Goal: Information Seeking & Learning: Check status

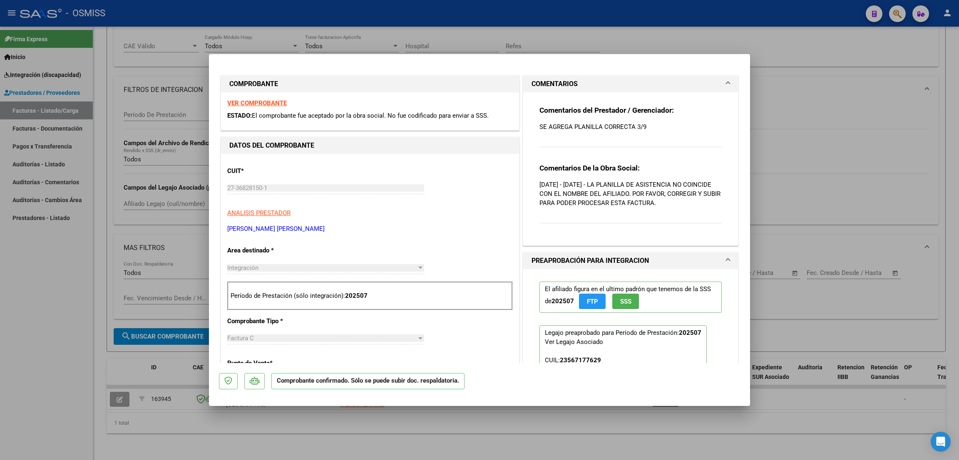
scroll to position [364, 0]
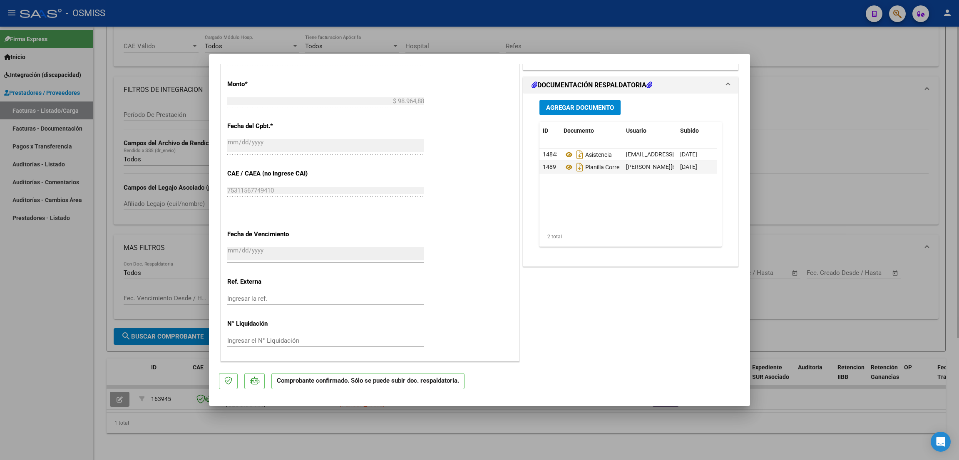
click at [904, 121] on div at bounding box center [479, 230] width 959 height 460
type input "$ 0,00"
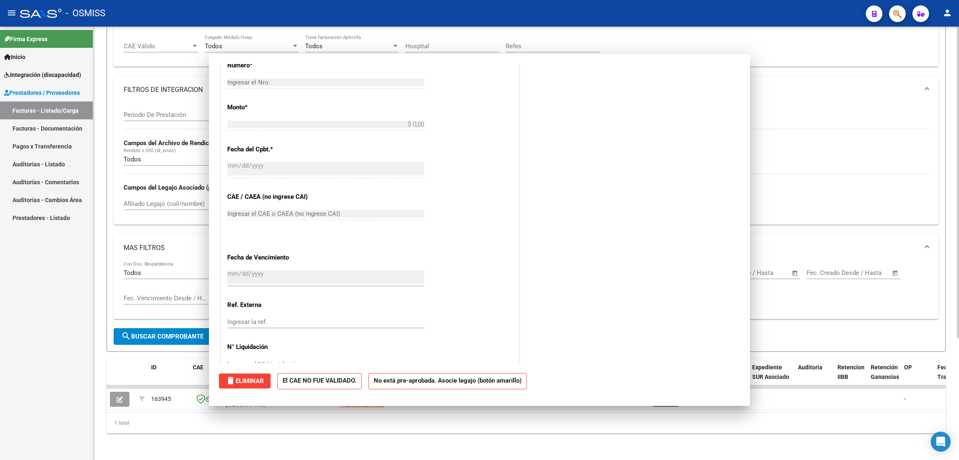
scroll to position [387, 0]
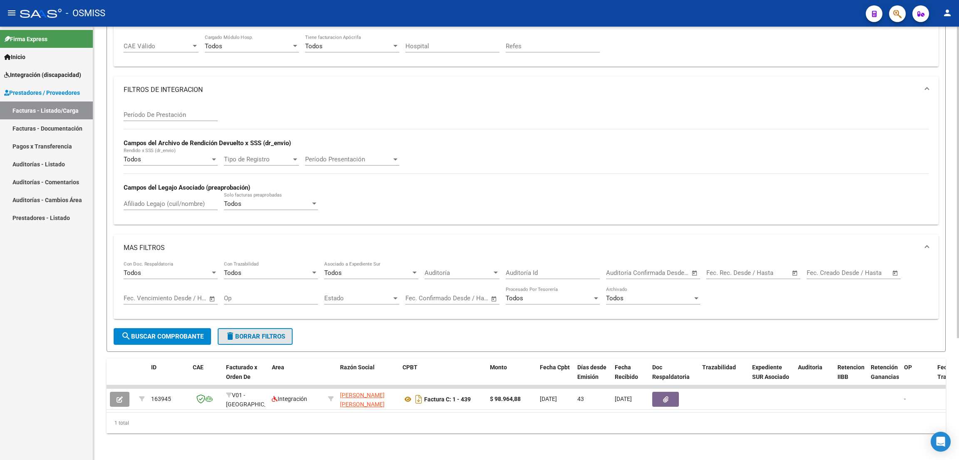
click at [273, 333] on span "delete Borrar Filtros" at bounding box center [255, 336] width 60 height 7
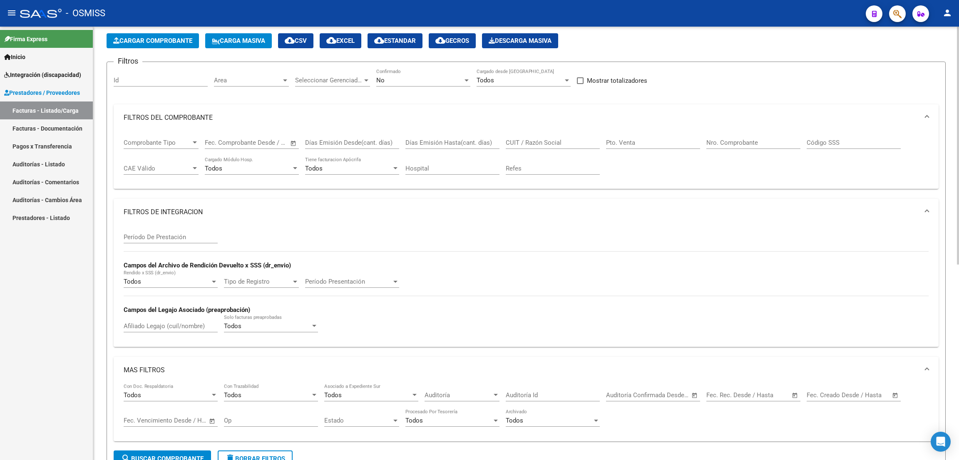
scroll to position [0, 0]
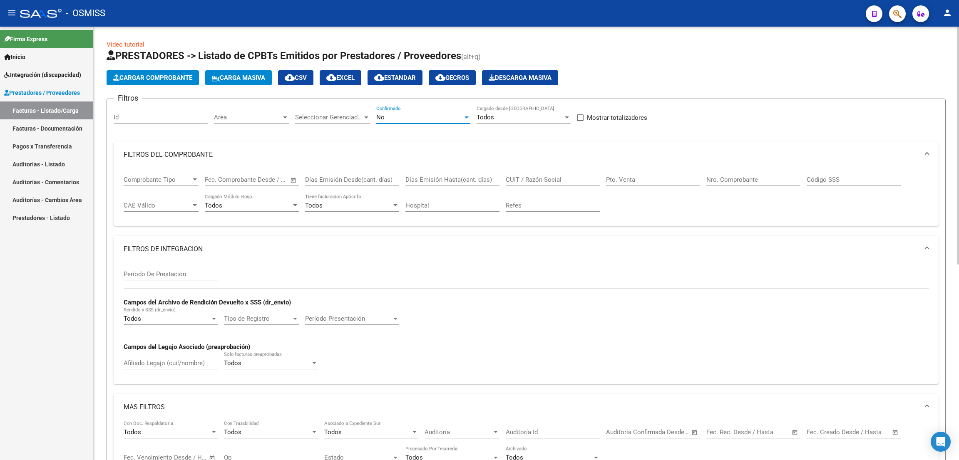
click at [407, 119] on div "No" at bounding box center [419, 117] width 87 height 7
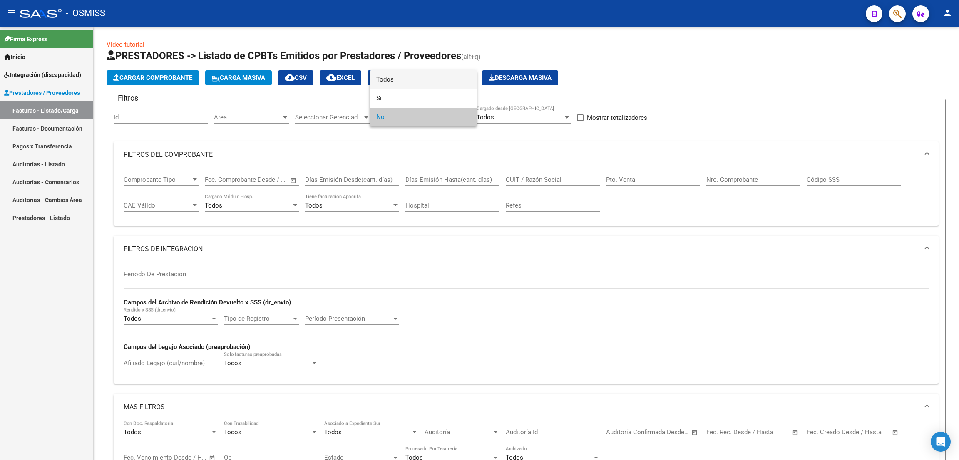
drag, startPoint x: 414, startPoint y: 82, endPoint x: 414, endPoint y: 87, distance: 5.4
click at [414, 81] on span "Todos" at bounding box center [423, 79] width 94 height 19
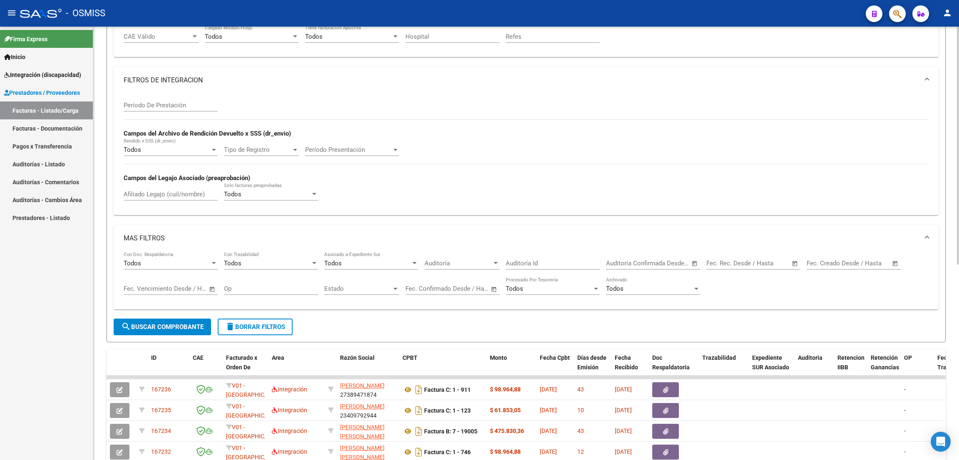
scroll to position [187, 0]
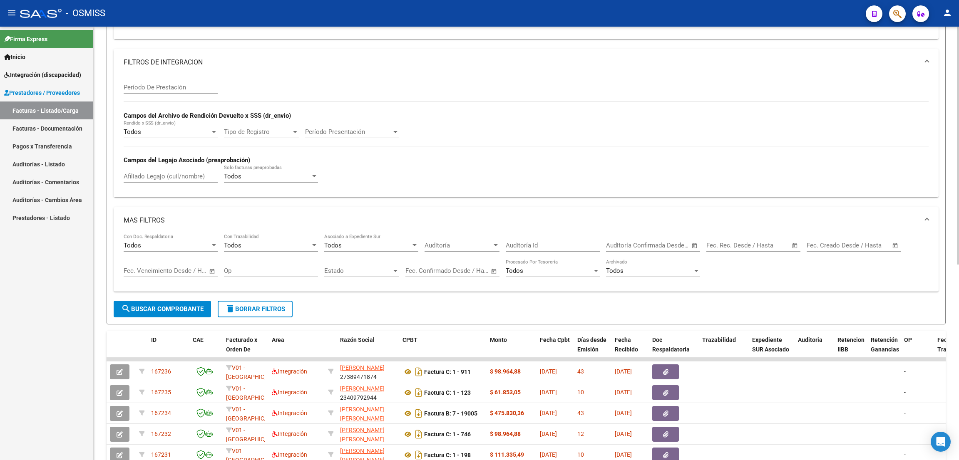
click at [839, 248] on input "text" at bounding box center [824, 245] width 34 height 7
click at [831, 324] on span "1" at bounding box center [834, 322] width 15 height 15
type input "[DATE]"
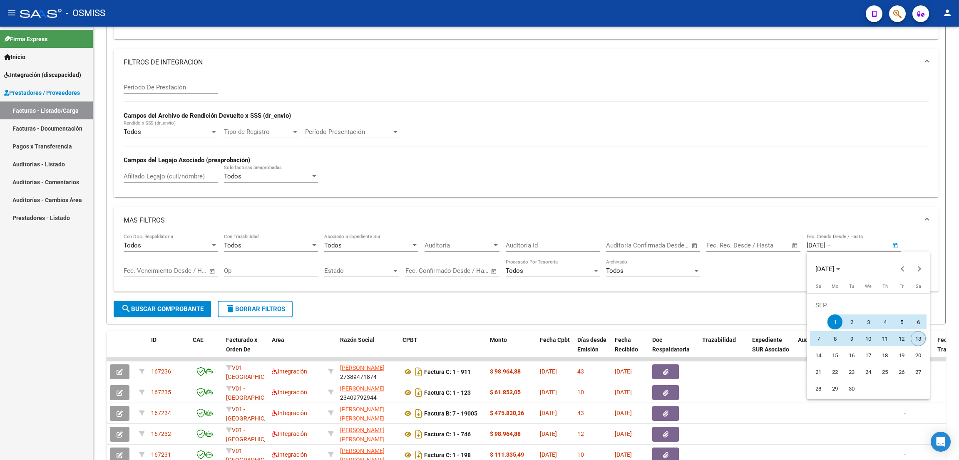
click at [915, 338] on span "13" at bounding box center [918, 338] width 15 height 15
type input "[DATE]"
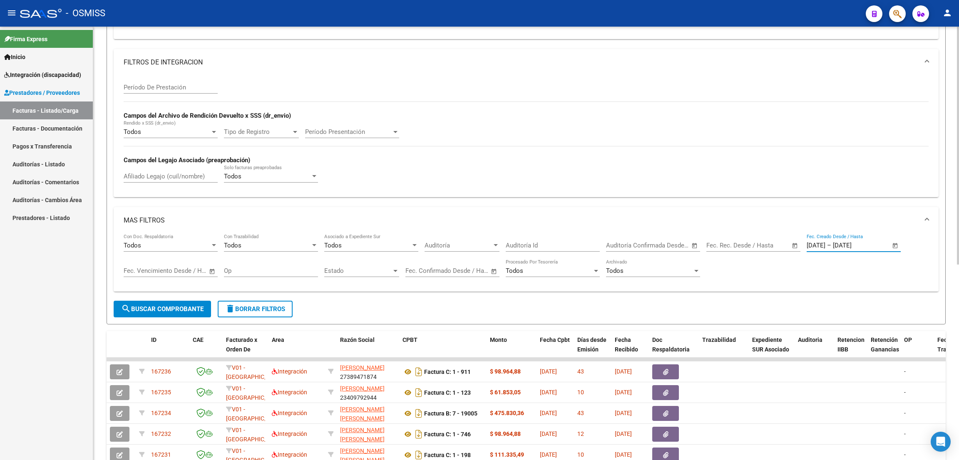
click at [168, 312] on span "search Buscar Comprobante" at bounding box center [162, 308] width 82 height 7
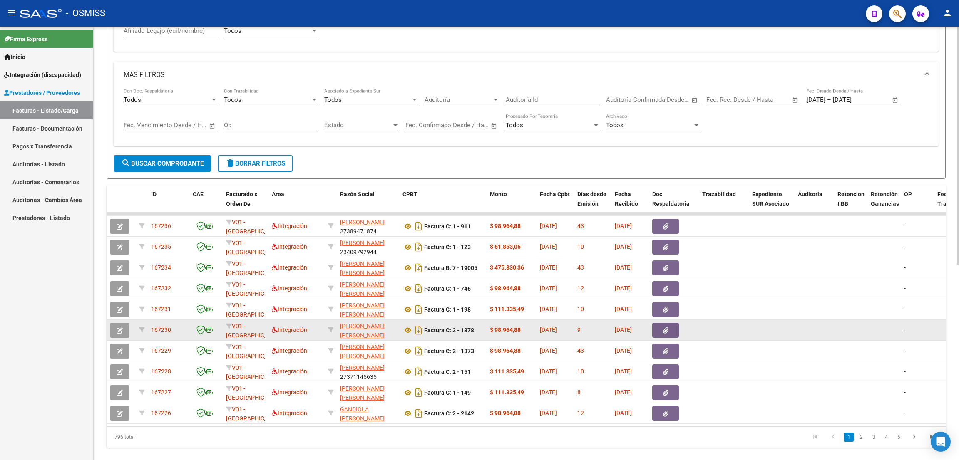
scroll to position [356, 0]
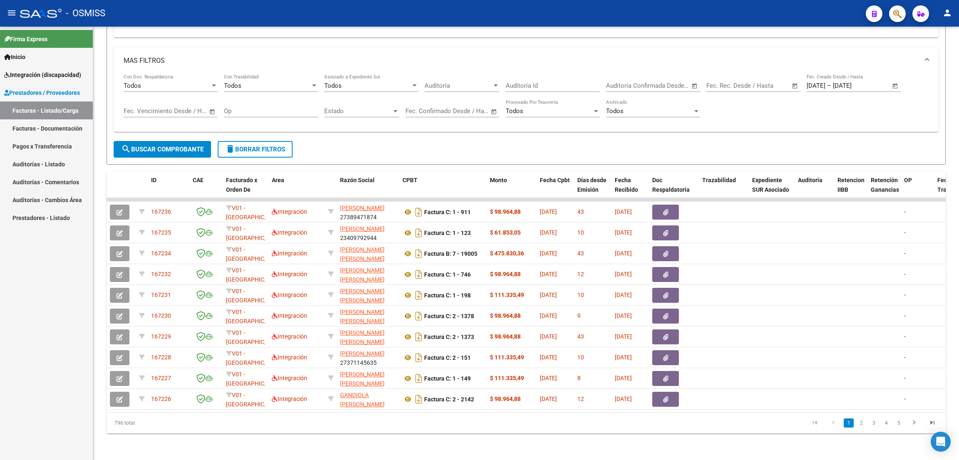
drag, startPoint x: 146, startPoint y: 424, endPoint x: 92, endPoint y: 423, distance: 54.1
click at [92, 423] on mat-sidenav-container "Firma Express Inicio Instructivos Contacto OS Integración (discapacidad) Legajo…" at bounding box center [479, 244] width 959 height 434
click at [370, 420] on datatable-pager "1 2 3 4 5" at bounding box center [609, 423] width 665 height 14
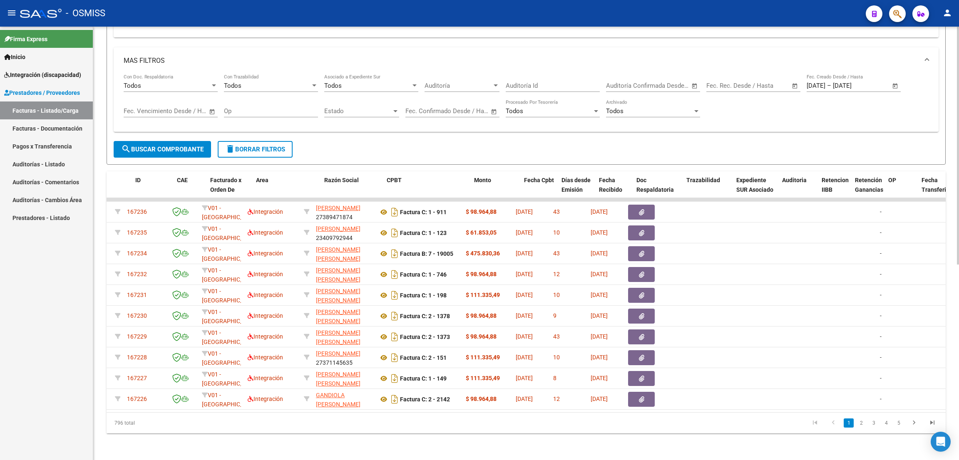
scroll to position [0, 16]
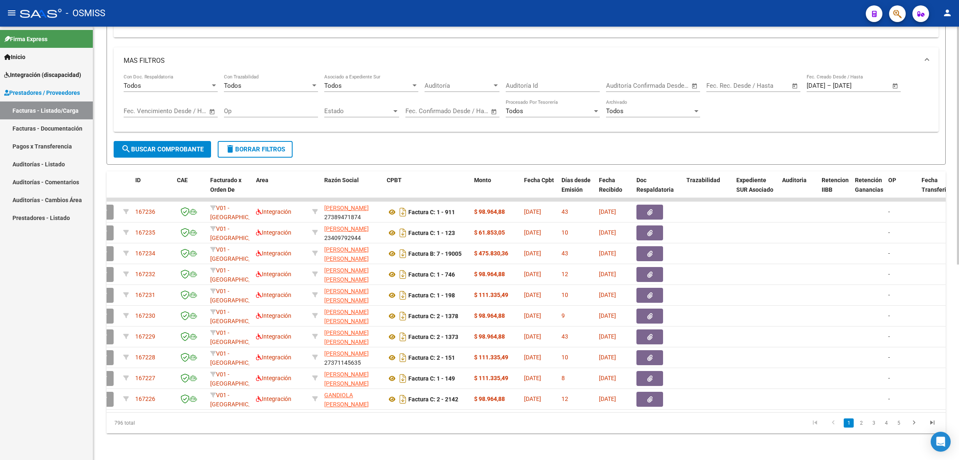
click at [268, 146] on span "delete Borrar Filtros" at bounding box center [255, 149] width 60 height 7
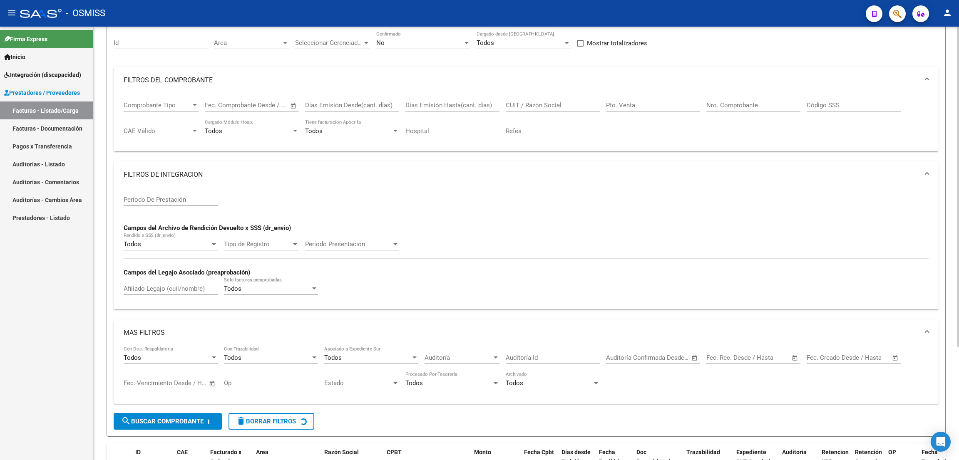
scroll to position [0, 0]
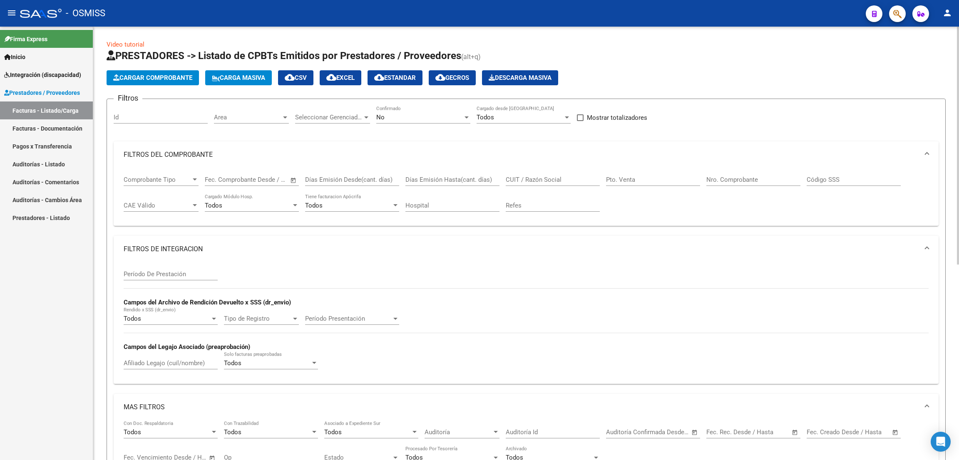
click at [429, 121] on div "No Confirmado" at bounding box center [423, 115] width 94 height 18
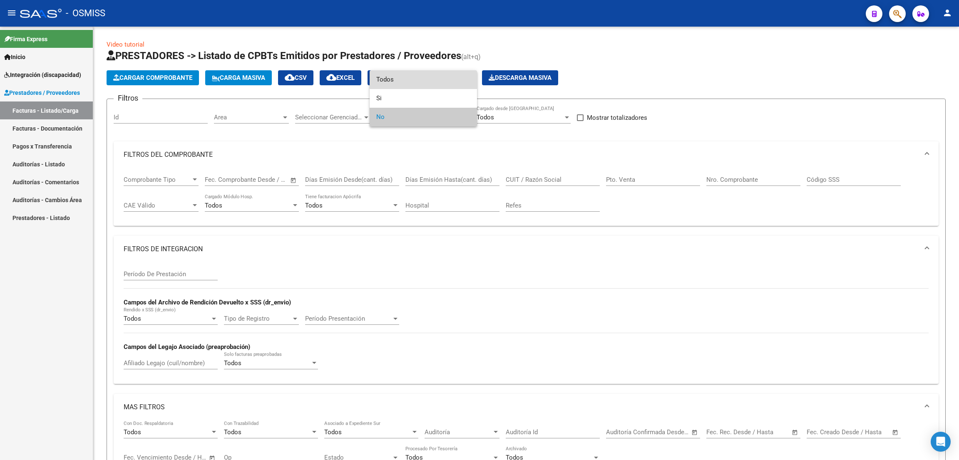
drag, startPoint x: 414, startPoint y: 82, endPoint x: 568, endPoint y: 127, distance: 160.5
click at [419, 86] on span "Todos" at bounding box center [423, 79] width 94 height 19
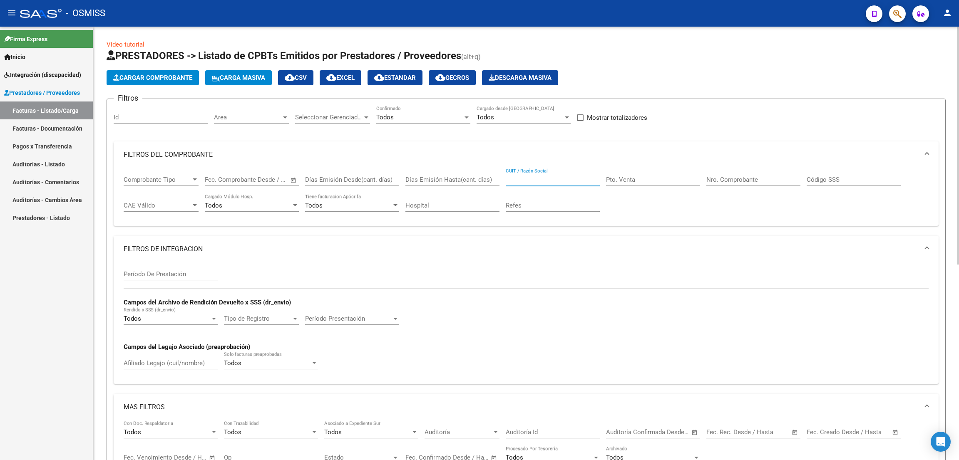
click at [550, 178] on input "CUIT / Razón Social" at bounding box center [553, 179] width 94 height 7
paste input "24121283898"
type input "24121283898"
click at [188, 361] on input "Afiliado Legajo (cuil/nombre)" at bounding box center [171, 363] width 94 height 7
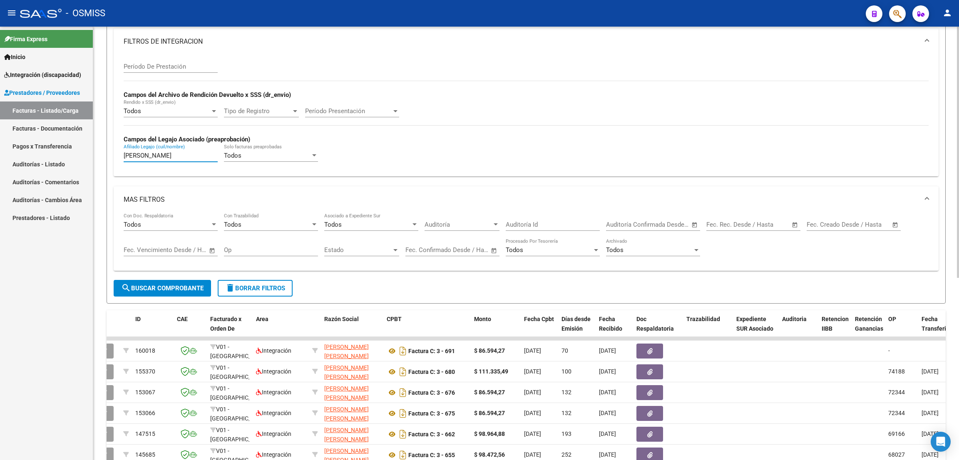
scroll to position [125, 0]
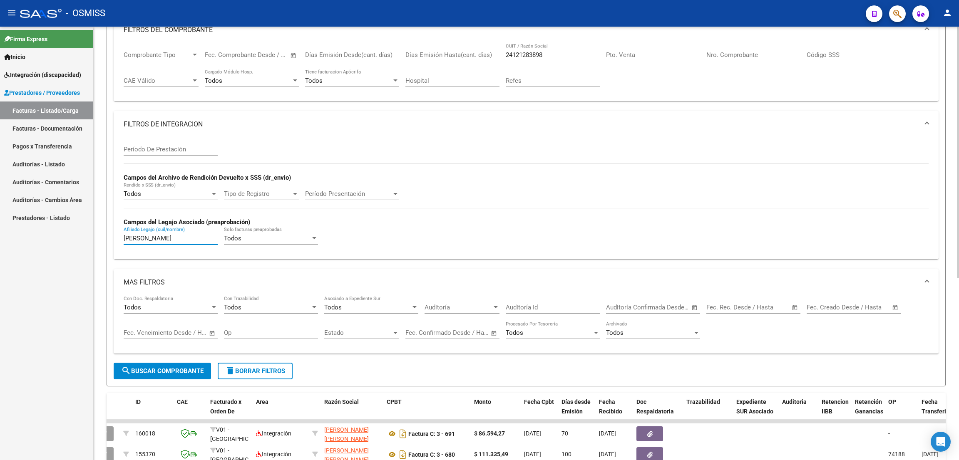
type input "[PERSON_NAME]"
click at [189, 146] on input "Período De Prestación" at bounding box center [171, 149] width 94 height 7
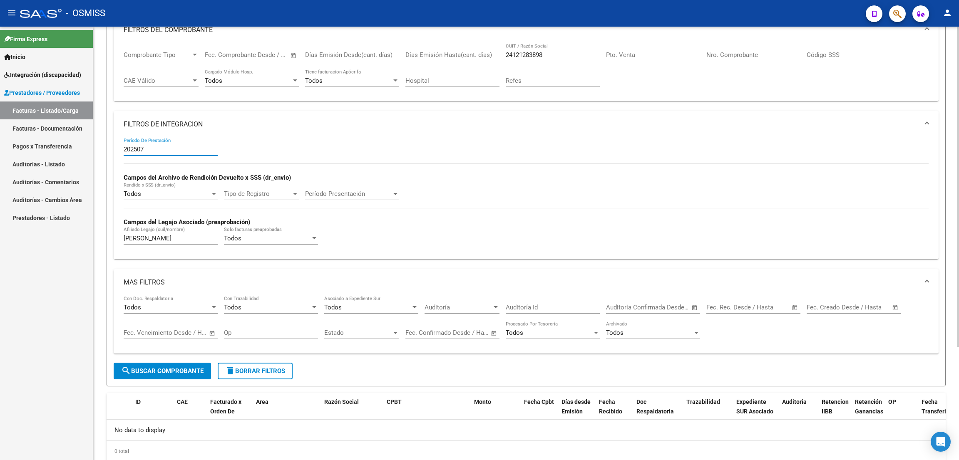
scroll to position [153, 0]
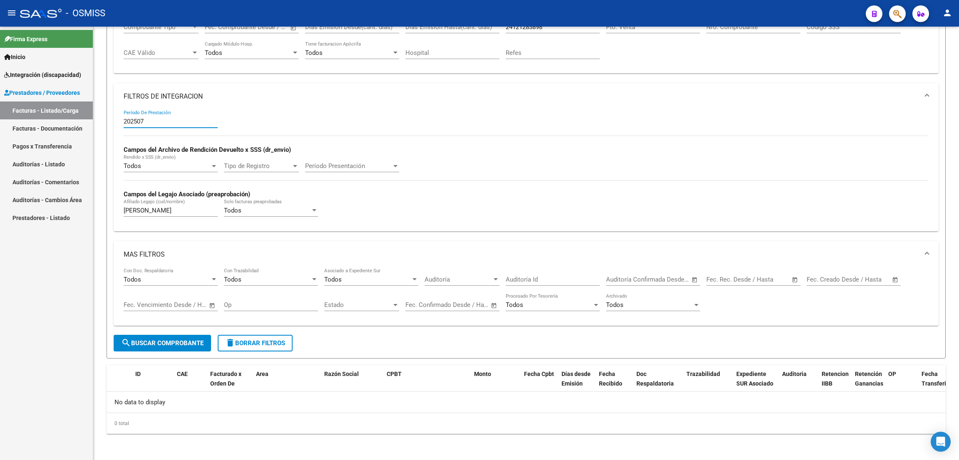
type input "202507"
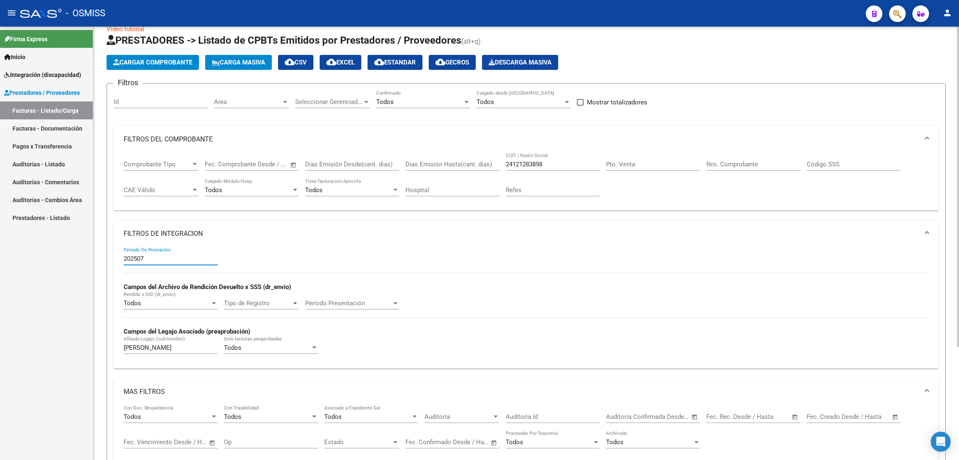
scroll to position [0, 0]
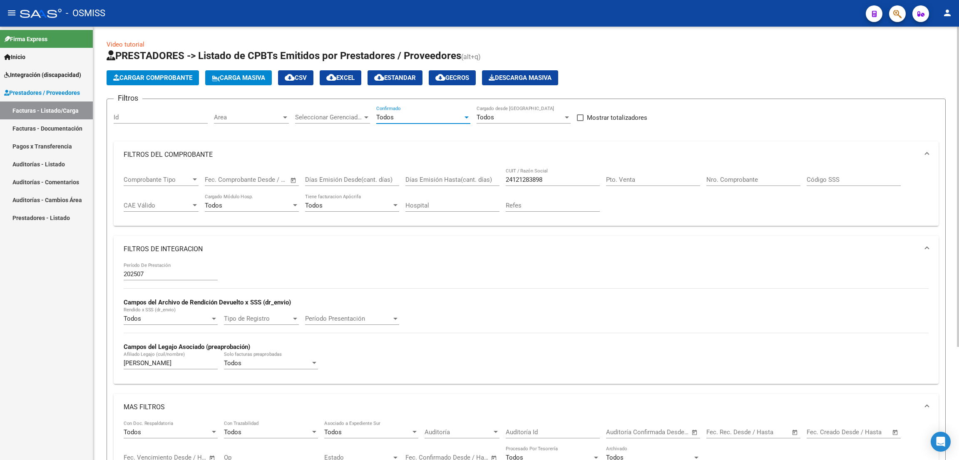
click at [398, 115] on div "Todos" at bounding box center [419, 117] width 87 height 7
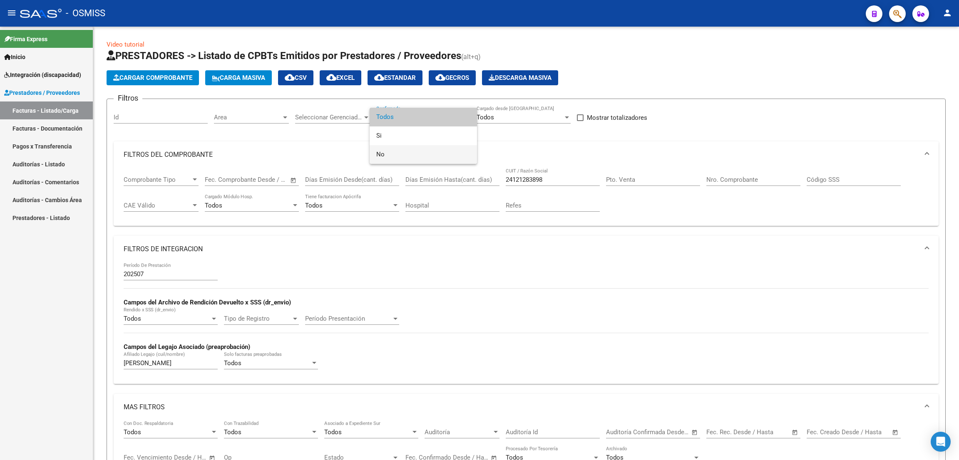
click at [403, 154] on span "No" at bounding box center [423, 154] width 94 height 19
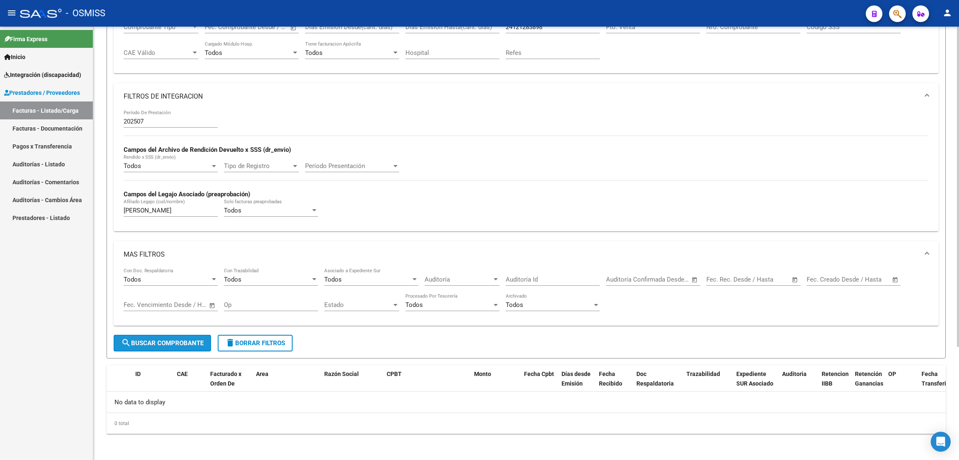
click at [181, 337] on button "search Buscar Comprobante" at bounding box center [162, 343] width 97 height 17
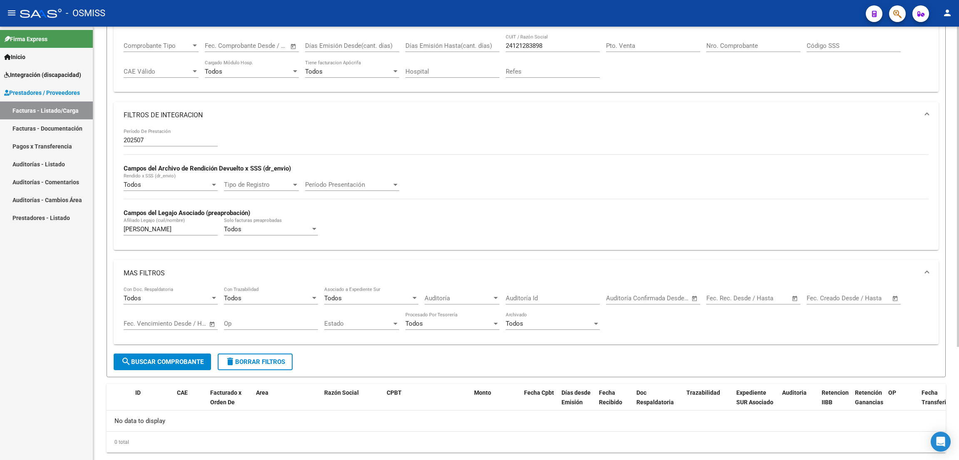
scroll to position [153, 0]
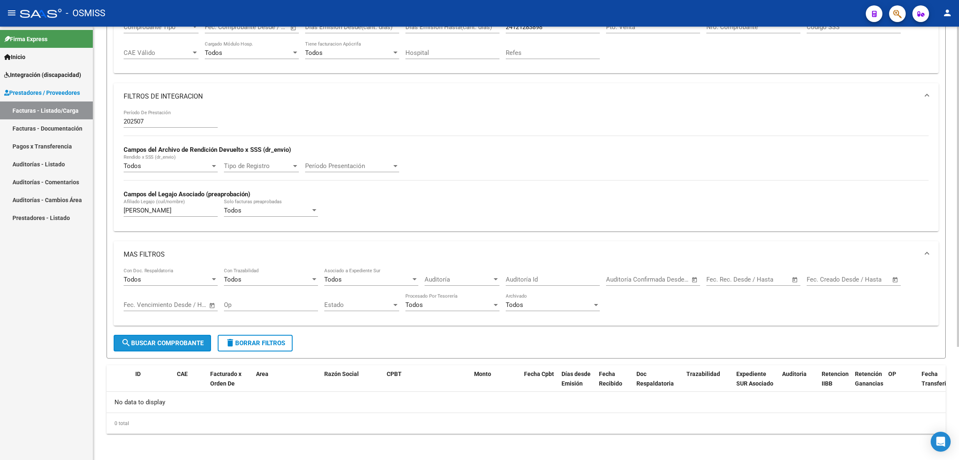
click at [186, 340] on span "search Buscar Comprobante" at bounding box center [162, 343] width 82 height 7
click at [278, 340] on span "delete Borrar Filtros" at bounding box center [255, 343] width 60 height 7
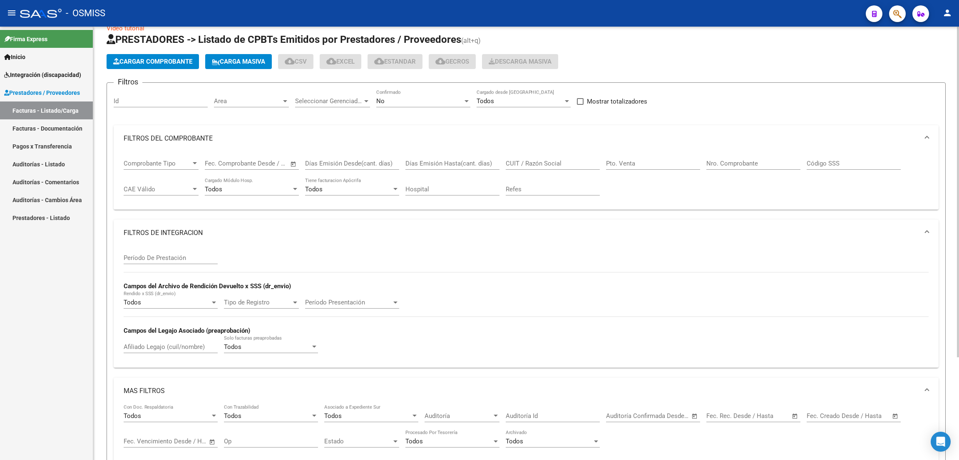
scroll to position [0, 0]
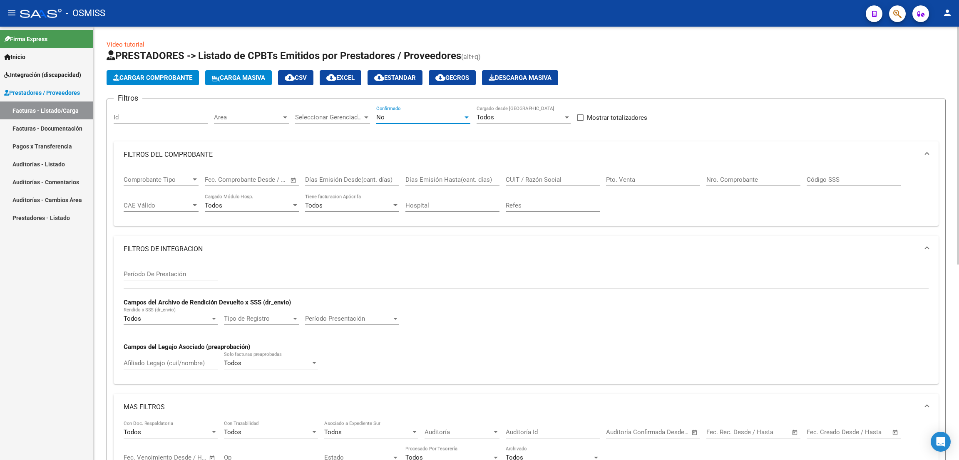
click at [419, 120] on div "No" at bounding box center [419, 117] width 87 height 7
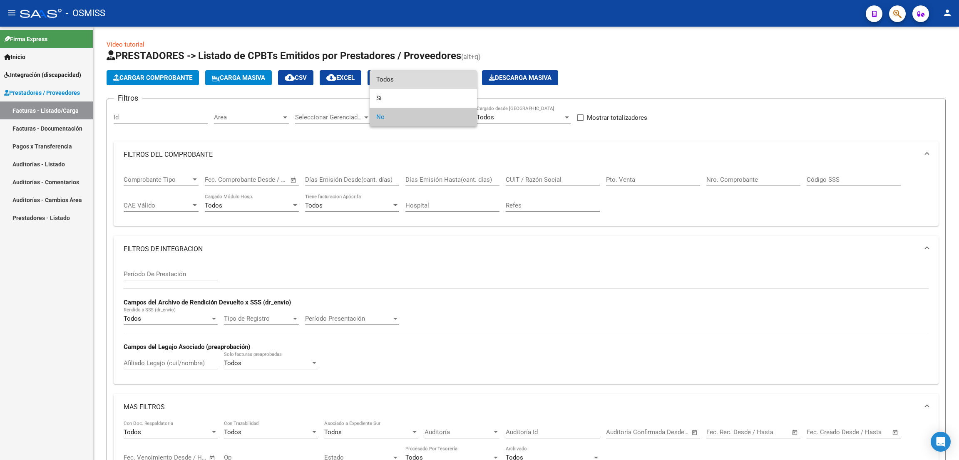
click at [411, 80] on span "Todos" at bounding box center [423, 79] width 94 height 19
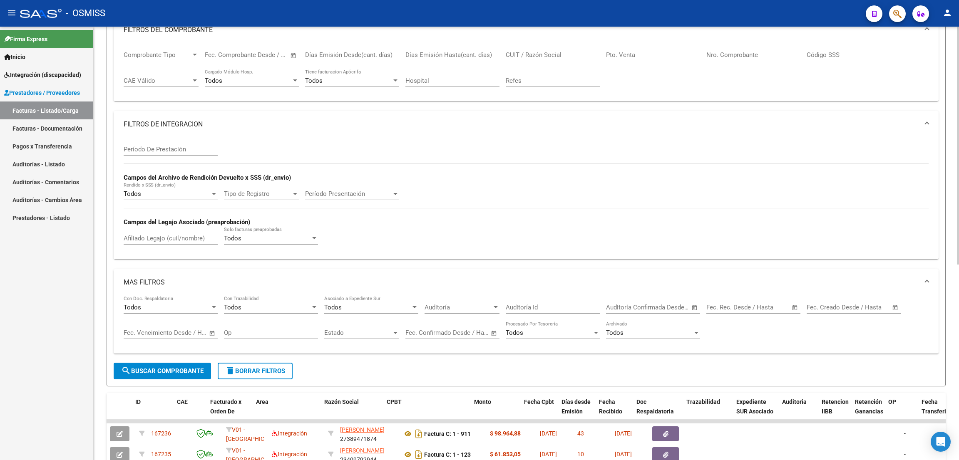
scroll to position [44, 0]
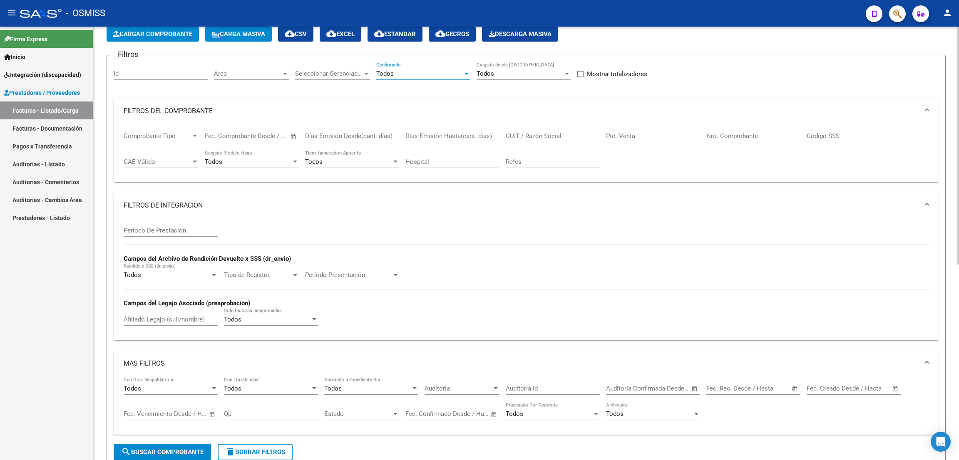
click at [729, 133] on input "Nro. Comprobante" at bounding box center [753, 135] width 94 height 7
type input "3"
click at [658, 134] on input "Pto. Venta" at bounding box center [653, 135] width 94 height 7
type input "3"
click at [715, 138] on input "3" at bounding box center [753, 135] width 94 height 7
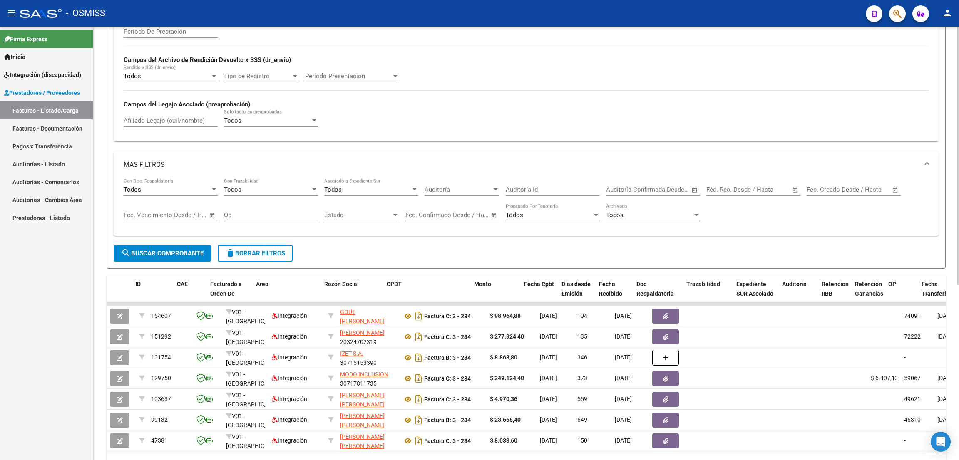
scroll to position [293, 0]
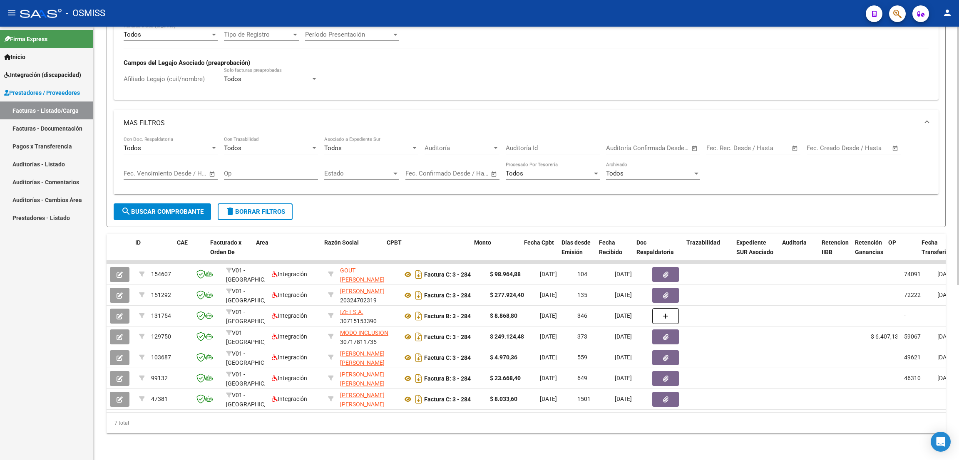
type input "284"
click at [174, 75] on input "Afiliado Legajo (cuil/nombre)" at bounding box center [171, 78] width 94 height 7
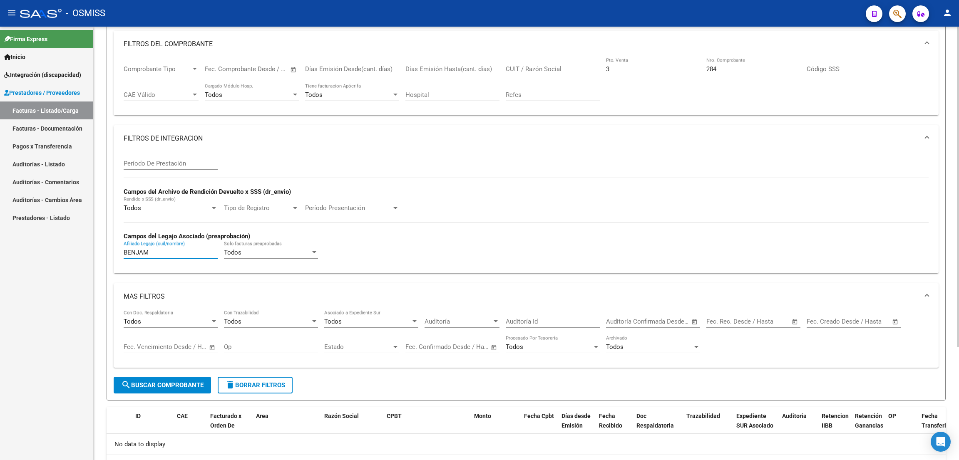
scroll to position [0, 0]
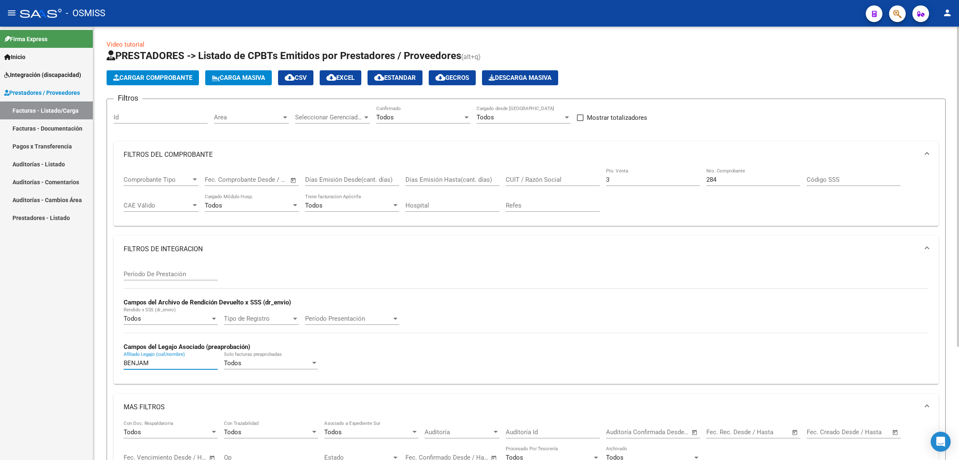
type input "BENJAM"
drag, startPoint x: 170, startPoint y: 365, endPoint x: 109, endPoint y: 362, distance: 60.8
click at [109, 362] on form "Filtros Id Area Area Seleccionar Gerenciador Seleccionar Gerenciador Todos Conf…" at bounding box center [526, 305] width 839 height 413
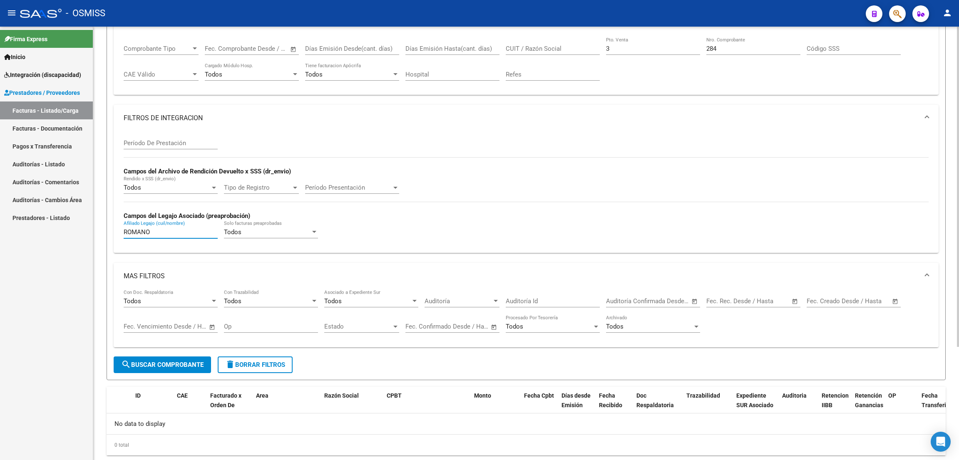
scroll to position [153, 0]
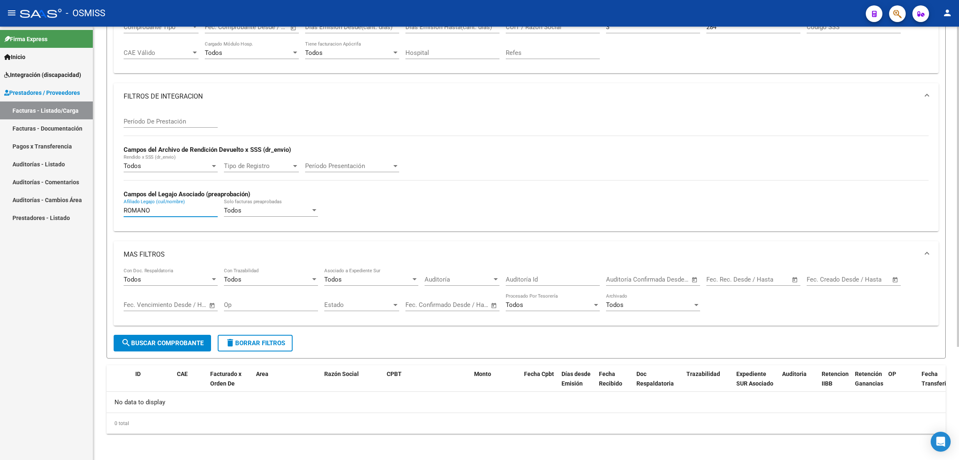
type input "ROMANO"
click at [203, 342] on span "search Buscar Comprobante" at bounding box center [162, 343] width 82 height 7
